Goal: Check status: Check status

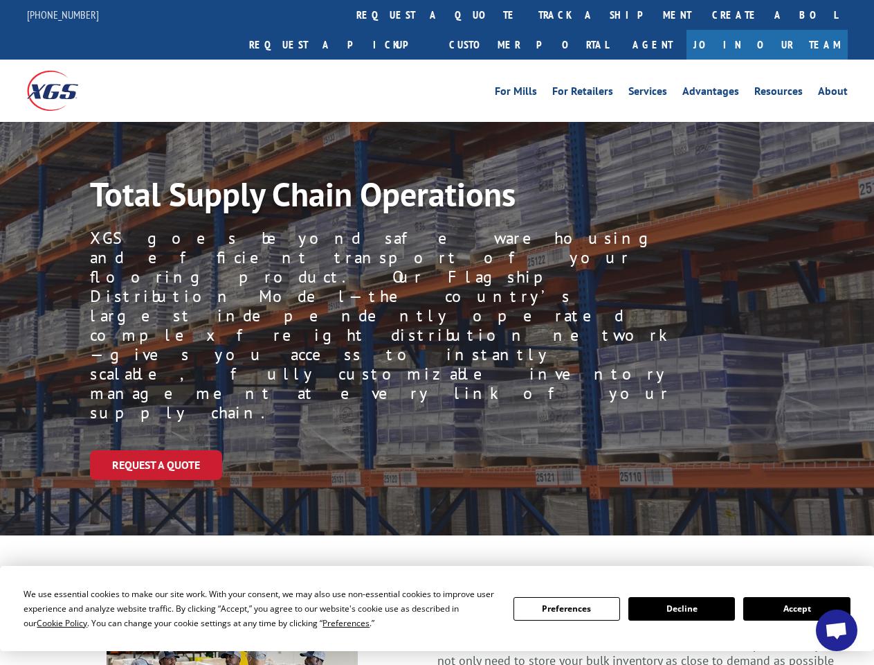
click at [437, 450] on div "Request a Quote" at bounding box center [482, 465] width 784 height 30
click at [48, 622] on span "Cookie Policy" at bounding box center [62, 623] width 51 height 12
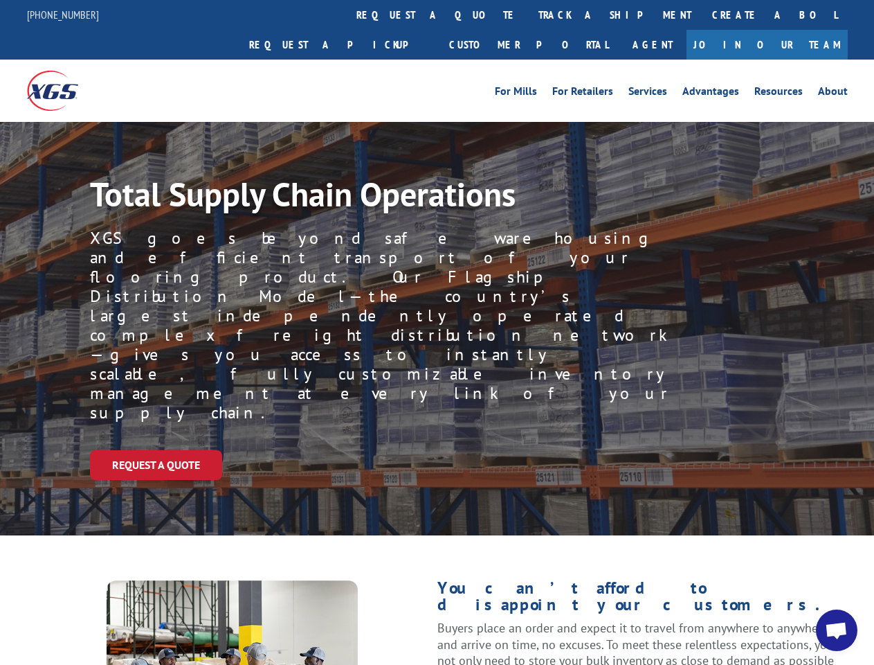
click at [437, 450] on div "Request a Quote" at bounding box center [482, 465] width 784 height 30
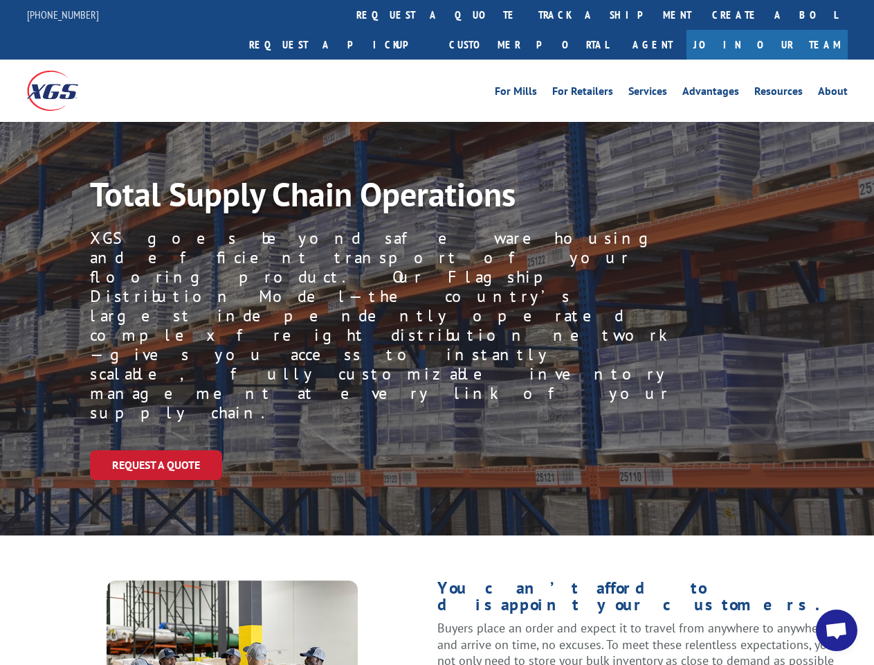
click at [528, 15] on link "track a shipment" at bounding box center [615, 15] width 174 height 30
click at [0, 0] on div "Track Shipment Enter your information below to track your shipment(s). Select c…" at bounding box center [0, 0] width 0 height 0
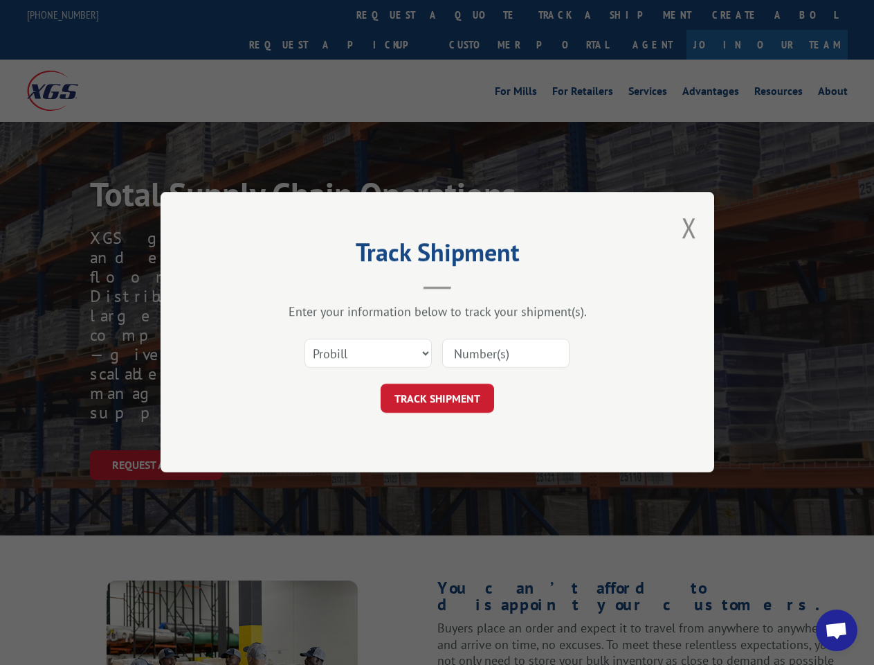
click at [570, 15] on div "Track Shipment Enter your information below to track your shipment(s). Select c…" at bounding box center [437, 332] width 874 height 665
